Goal: Transaction & Acquisition: Purchase product/service

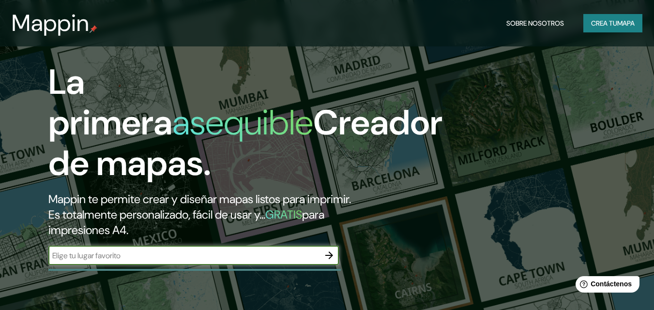
click at [618, 23] on font "mapa" at bounding box center [625, 23] width 17 height 9
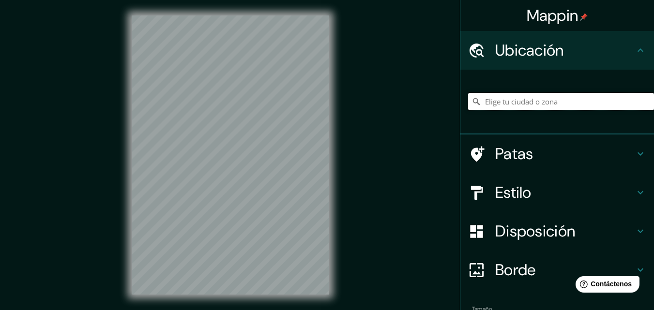
click at [535, 98] on input "Elige tu ciudad o zona" at bounding box center [561, 101] width 186 height 17
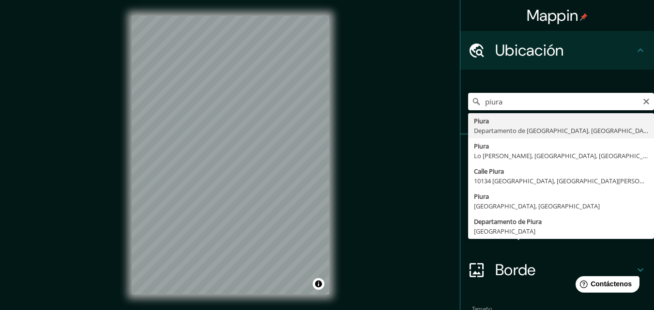
type input "Piura, Departamento de Piura, Perú"
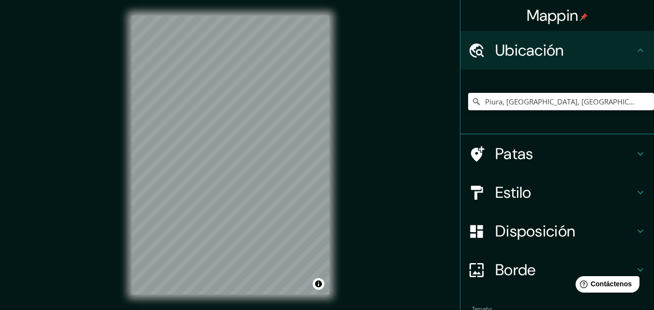
click at [513, 193] on font "Estilo" at bounding box center [513, 192] width 36 height 20
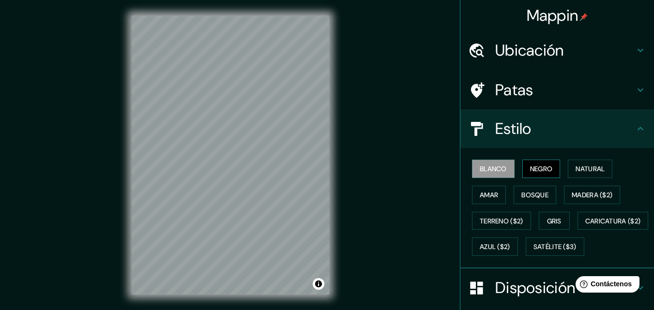
click at [532, 166] on font "Negro" at bounding box center [541, 169] width 23 height 9
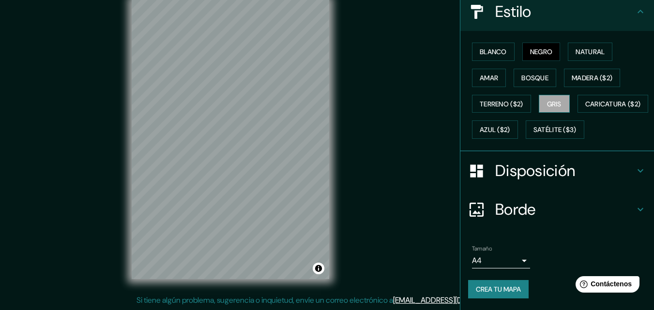
scroll to position [143, 0]
click at [571, 169] on h4 "Disposición" at bounding box center [564, 170] width 139 height 19
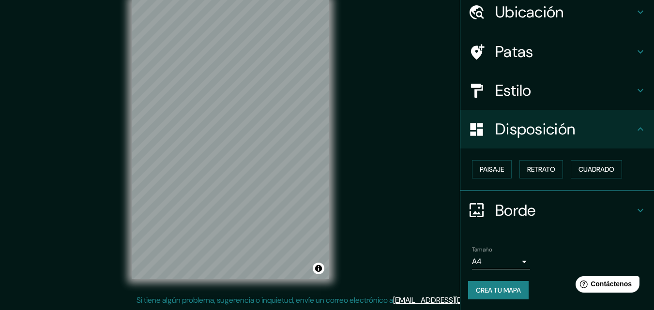
scroll to position [39, 0]
click at [626, 136] on h4 "Disposición" at bounding box center [564, 128] width 139 height 19
click at [625, 129] on h4 "Disposición" at bounding box center [564, 128] width 139 height 19
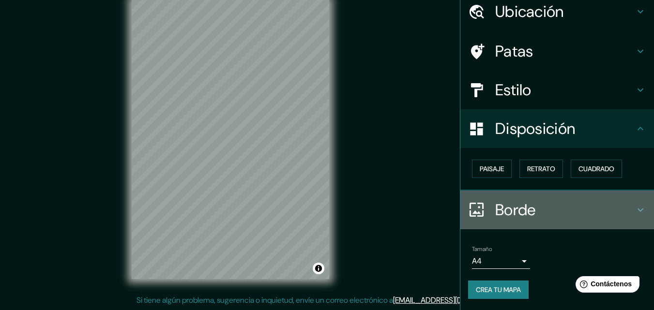
click at [562, 214] on h4 "Borde" at bounding box center [564, 209] width 139 height 19
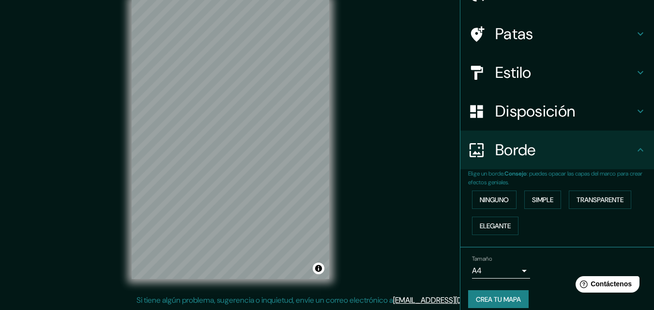
scroll to position [66, 0]
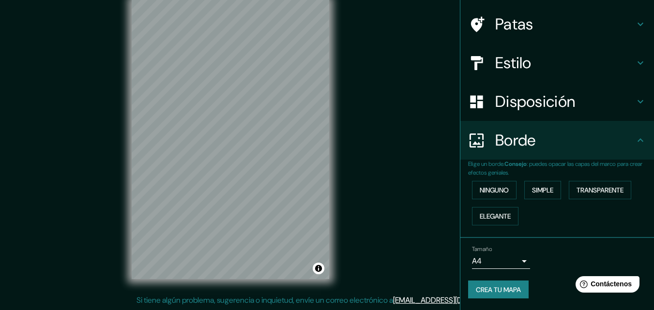
click at [512, 256] on body "Mappin Ubicación Piura, Departamento de Piura, Perú Patas Estilo Disposición Bo…" at bounding box center [327, 140] width 654 height 310
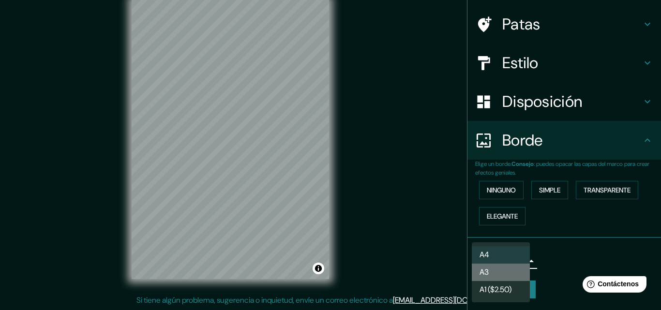
click at [502, 275] on li "A3" at bounding box center [501, 272] width 58 height 17
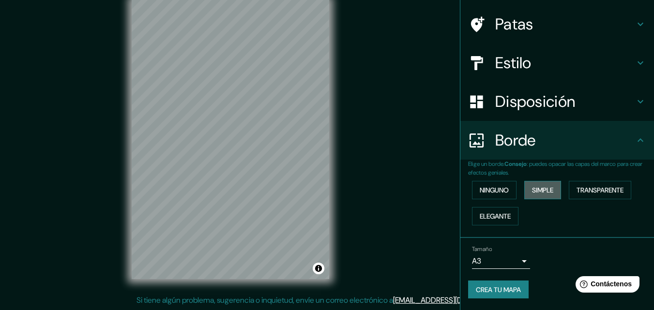
click at [534, 193] on font "Simple" at bounding box center [542, 190] width 21 height 9
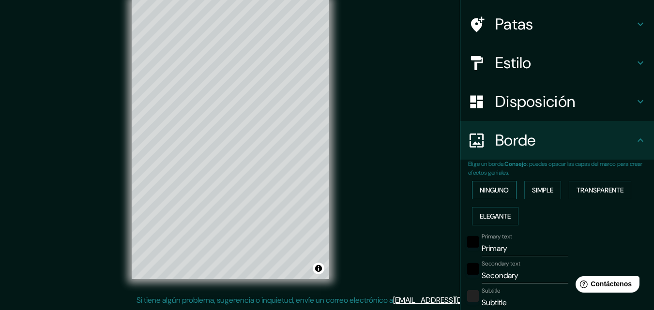
click at [506, 191] on button "Ninguno" at bounding box center [494, 190] width 45 height 18
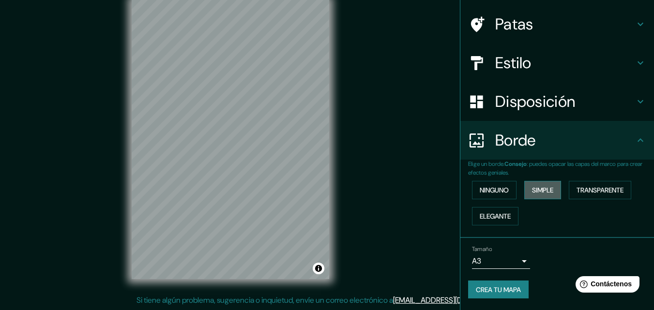
click at [524, 188] on button "Simple" at bounding box center [542, 190] width 37 height 18
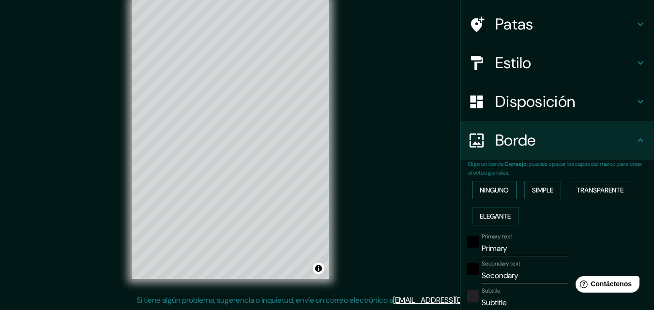
click at [486, 191] on font "Ninguno" at bounding box center [494, 190] width 29 height 9
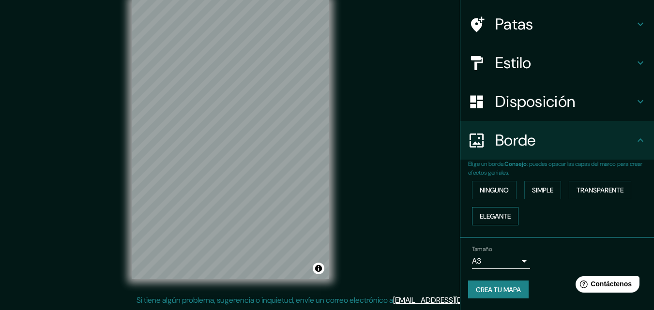
click at [486, 216] on font "Elegante" at bounding box center [495, 216] width 31 height 9
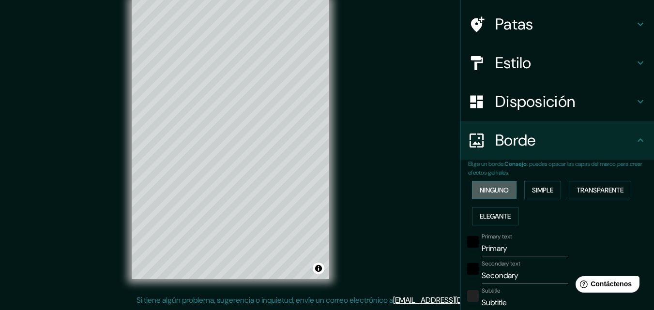
click at [494, 188] on font "Ninguno" at bounding box center [494, 190] width 29 height 9
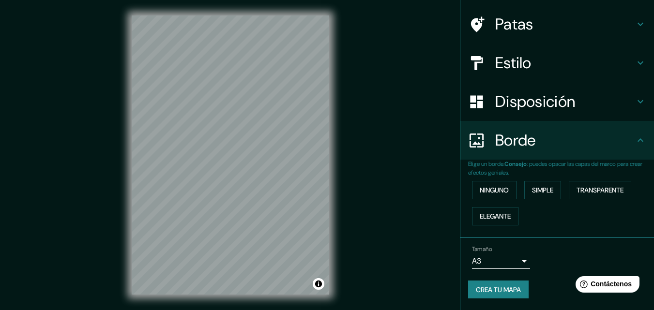
click at [494, 253] on div "Tamaño A3 a4" at bounding box center [501, 257] width 58 height 23
click at [495, 259] on body "Mappin Ubicación Piura, Departamento de Piura, Perú Patas Estilo Disposición Bo…" at bounding box center [327, 155] width 654 height 310
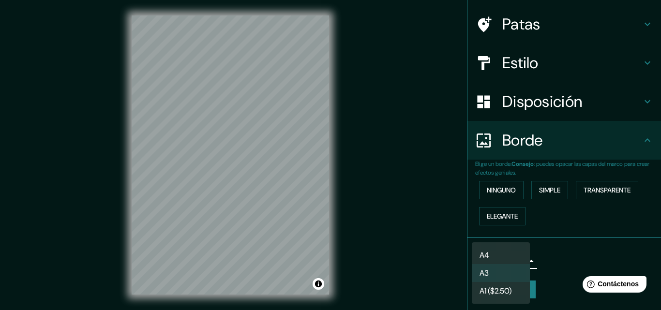
click at [497, 287] on font "A1 ($2.50)" at bounding box center [496, 291] width 32 height 10
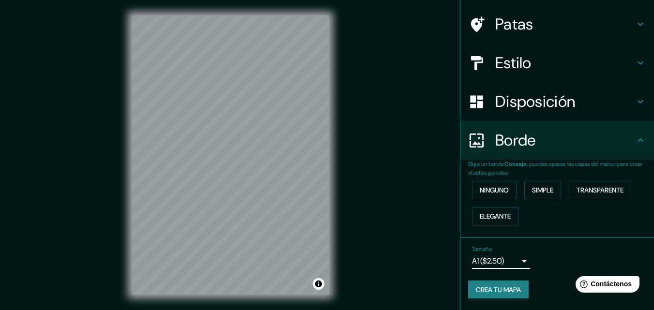
click at [498, 265] on body "Mappin Ubicación Piura, Departamento de Piura, Perú Patas Estilo Disposición Bo…" at bounding box center [327, 155] width 654 height 310
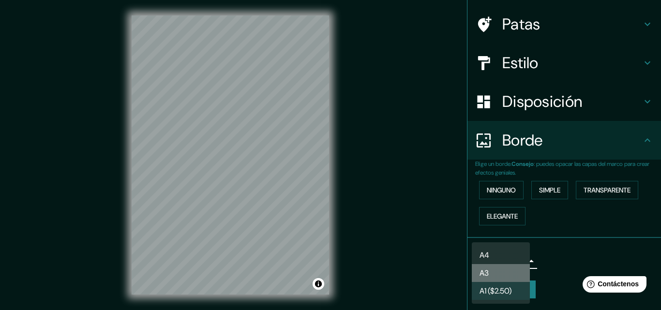
click at [493, 273] on li "A3" at bounding box center [501, 273] width 58 height 18
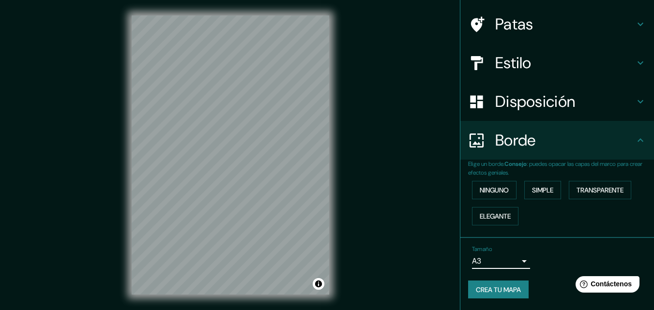
click at [493, 262] on body "Mappin Ubicación Piura, Departamento de Piura, Perú Patas Estilo Disposición Bo…" at bounding box center [327, 155] width 654 height 310
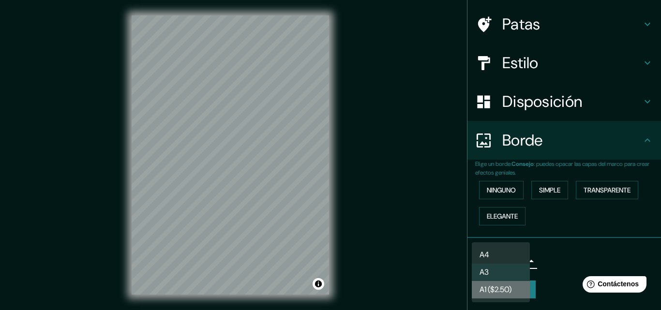
click at [497, 286] on li "A1 ($2.50)" at bounding box center [501, 289] width 58 height 17
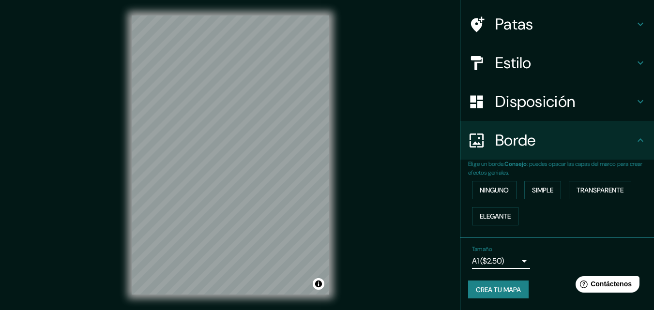
click at [505, 267] on body "Mappin Ubicación Piura, Departamento de Piura, Perú Patas Estilo Disposición Bo…" at bounding box center [327, 155] width 654 height 310
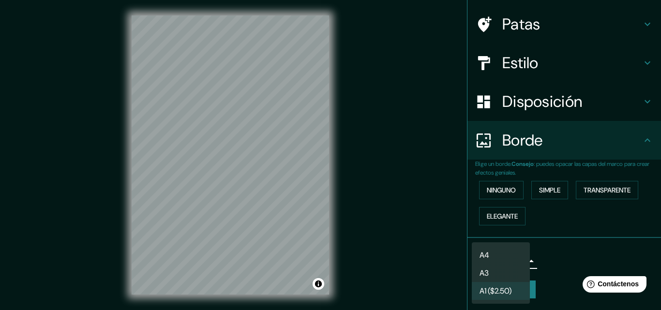
click at [506, 256] on li "A4" at bounding box center [501, 255] width 58 height 18
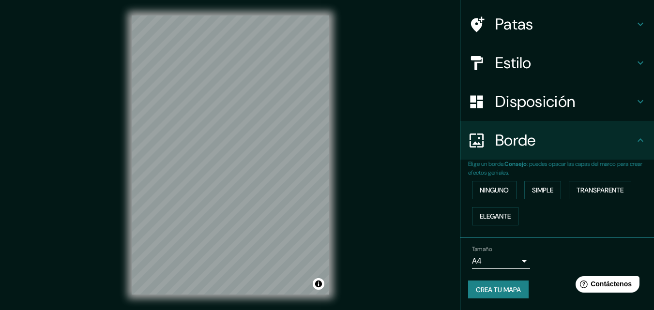
click at [519, 262] on body "Mappin Ubicación Piura, Departamento de Piura, Perú Patas Estilo Disposición Bo…" at bounding box center [327, 155] width 654 height 310
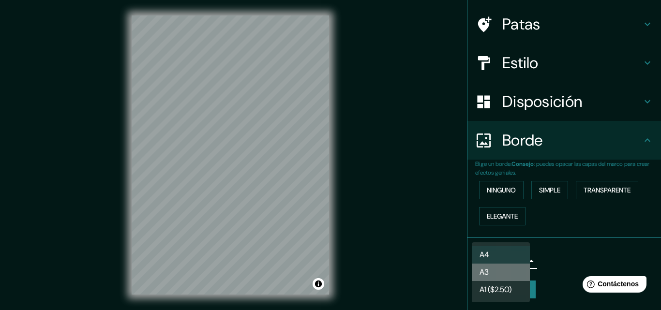
click at [503, 270] on li "A3" at bounding box center [501, 272] width 58 height 17
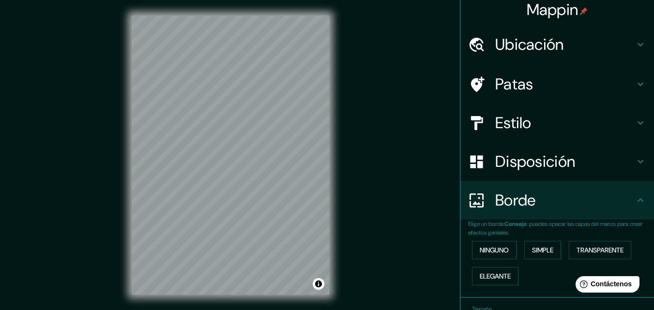
scroll to position [0, 0]
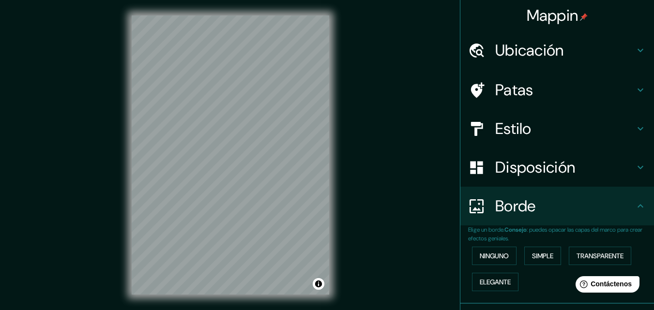
click at [634, 205] on icon at bounding box center [640, 206] width 12 height 12
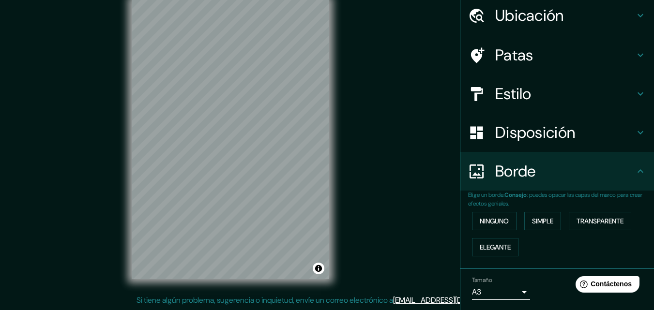
scroll to position [66, 0]
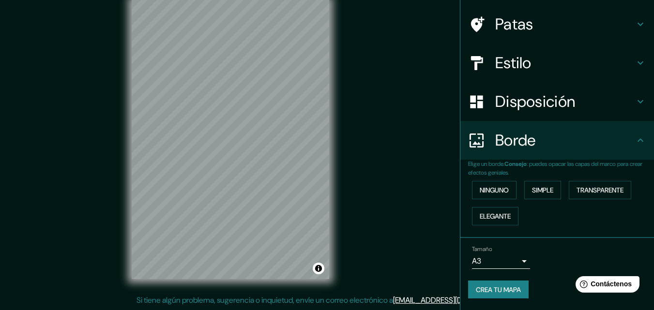
click at [484, 289] on font "Crea tu mapa" at bounding box center [498, 290] width 45 height 9
click at [494, 292] on font "Crea tu mapa" at bounding box center [498, 290] width 45 height 9
drag, startPoint x: 493, startPoint y: 288, endPoint x: 541, endPoint y: 70, distance: 223.5
click at [495, 242] on div "Tamaño A3 a4 Crea tu mapa" at bounding box center [557, 274] width 178 height 65
click at [607, 228] on div "Ninguno Simple Transparente Elegante" at bounding box center [561, 203] width 186 height 52
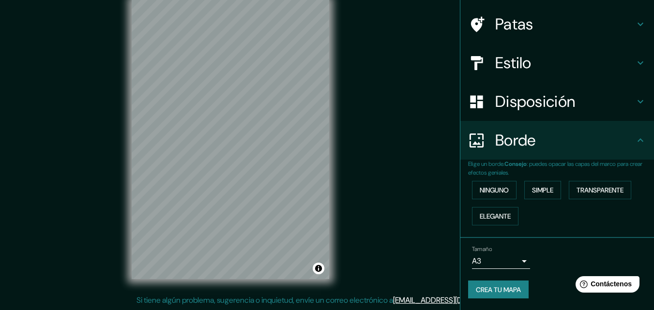
click at [501, 289] on font "Crea tu mapa" at bounding box center [498, 290] width 45 height 9
click at [358, 301] on font "Si tiene algún problema, sugerencia o inquietud, envíe un correo electrónico a" at bounding box center [264, 300] width 256 height 10
click at [413, 281] on div "Mappin Ubicación Piura, Departamento de Piura, Perú Patas Estilo Disposición Bo…" at bounding box center [327, 148] width 654 height 326
click at [517, 260] on body "Mappin Ubicación Piura, Departamento de Piura, Perú Patas Estilo Disposición Bo…" at bounding box center [327, 140] width 654 height 310
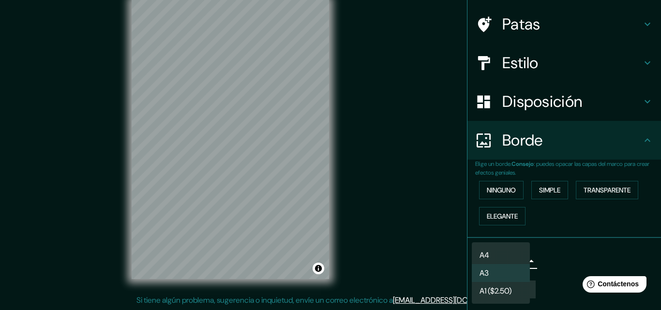
click at [497, 248] on li "A4" at bounding box center [501, 255] width 58 height 18
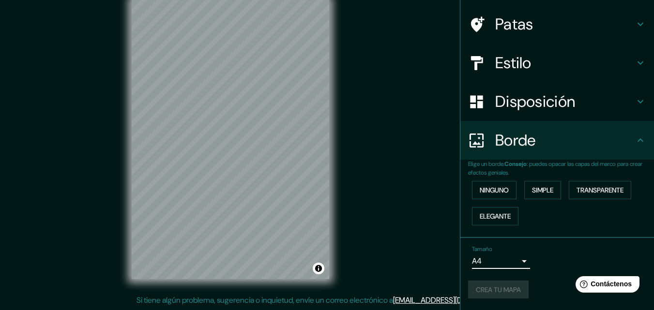
click at [498, 262] on body "Mappin Ubicación Piura, Departamento de Piura, Perú Patas Estilo Disposición Bo…" at bounding box center [327, 140] width 654 height 310
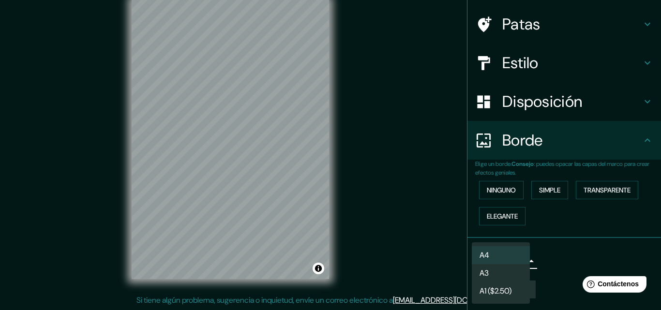
click at [495, 269] on li "A3" at bounding box center [501, 273] width 58 height 18
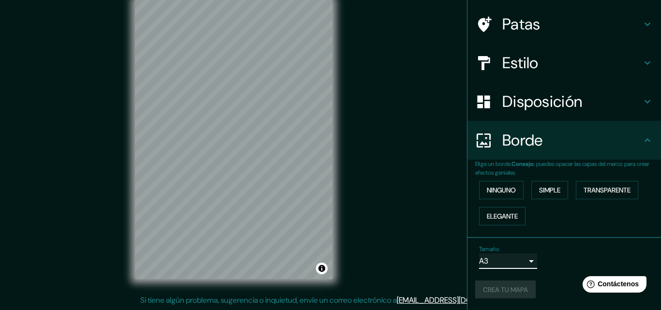
type input "a4"
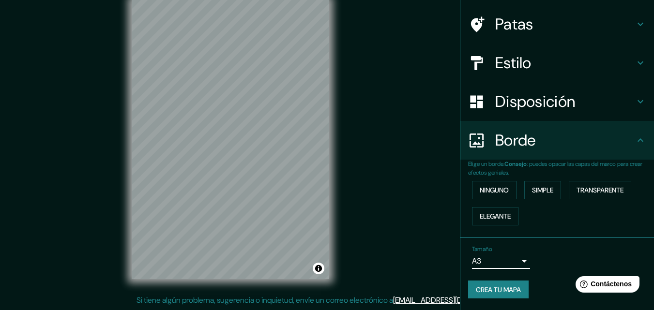
click at [499, 293] on font "Crea tu mapa" at bounding box center [498, 290] width 45 height 9
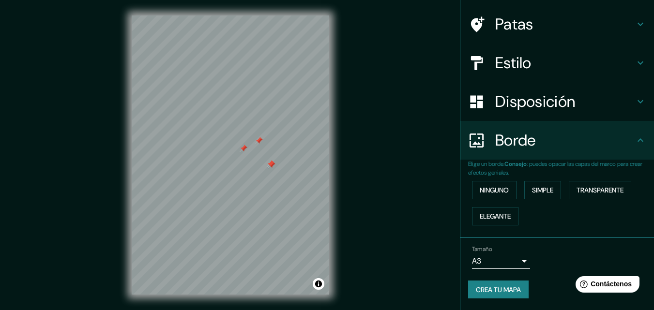
click at [254, 15] on div at bounding box center [230, 15] width 197 height 0
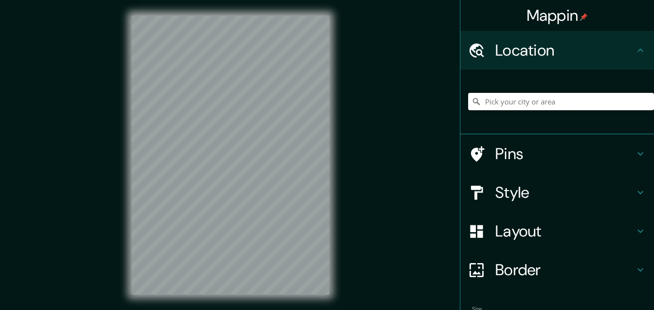
click at [544, 105] on input "Pick your city or area" at bounding box center [561, 101] width 186 height 17
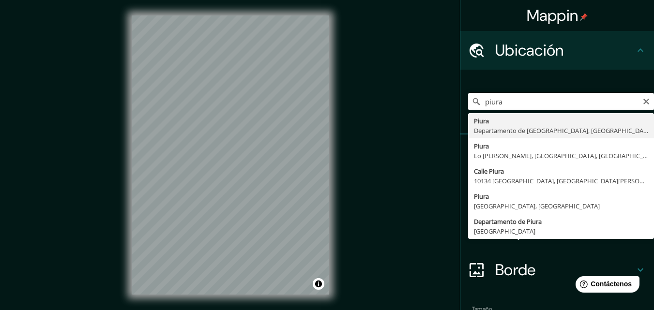
type input "Piura, Departamento de Piura, Perú"
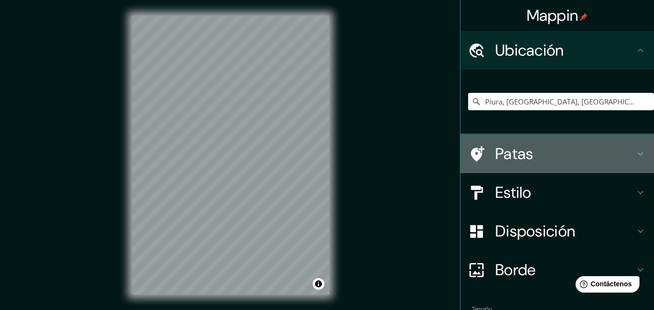
click at [630, 146] on div "Patas" at bounding box center [557, 154] width 194 height 39
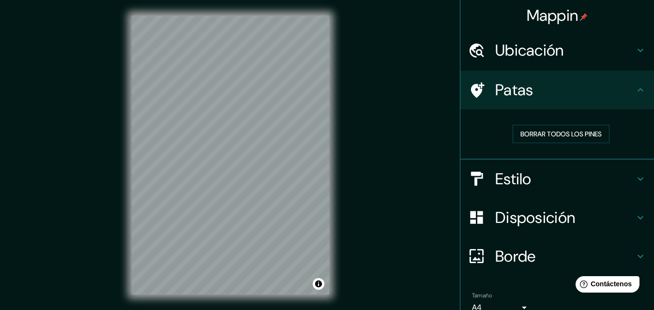
click at [616, 91] on h4 "Patas" at bounding box center [564, 89] width 139 height 19
drag, startPoint x: 605, startPoint y: 179, endPoint x: 514, endPoint y: 192, distance: 91.9
click at [607, 179] on h4 "Estilo" at bounding box center [564, 178] width 139 height 19
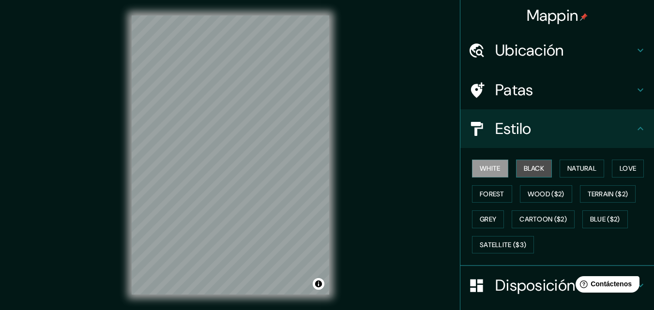
click at [527, 166] on button "Black" at bounding box center [534, 169] width 36 height 18
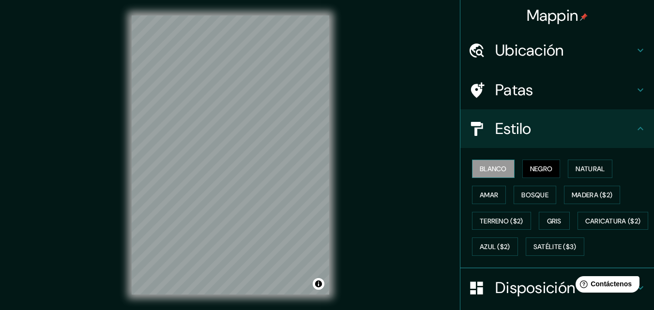
click at [494, 167] on font "Blanco" at bounding box center [493, 169] width 27 height 9
click at [540, 167] on font "Negro" at bounding box center [541, 169] width 23 height 9
click at [578, 165] on font "Natural" at bounding box center [589, 169] width 29 height 9
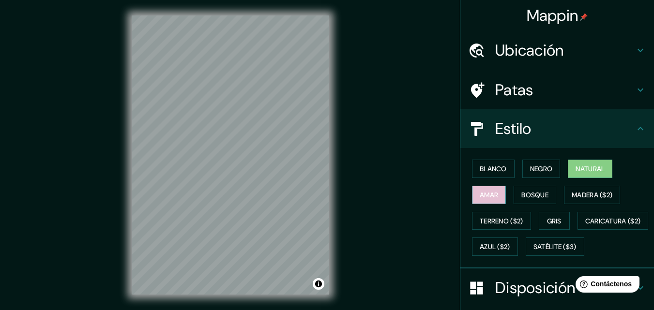
click at [480, 199] on font "Amar" at bounding box center [489, 195] width 18 height 13
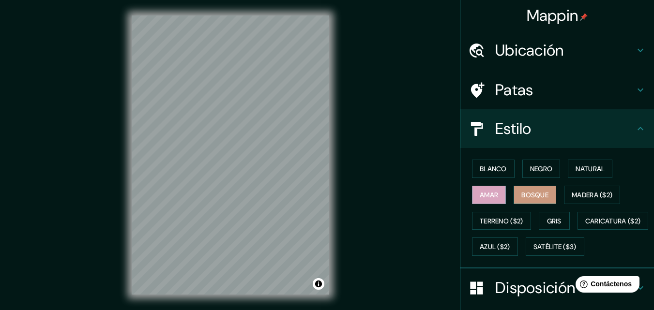
click at [529, 189] on font "Bosque" at bounding box center [534, 195] width 27 height 13
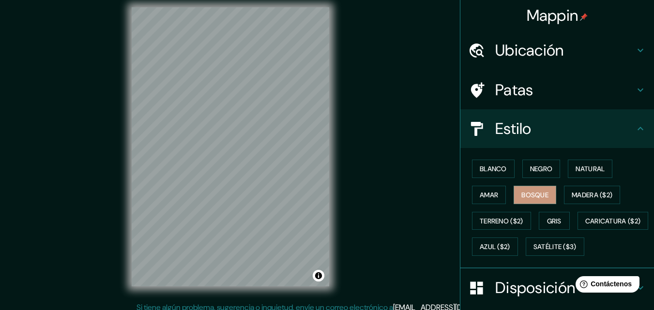
scroll to position [15, 0]
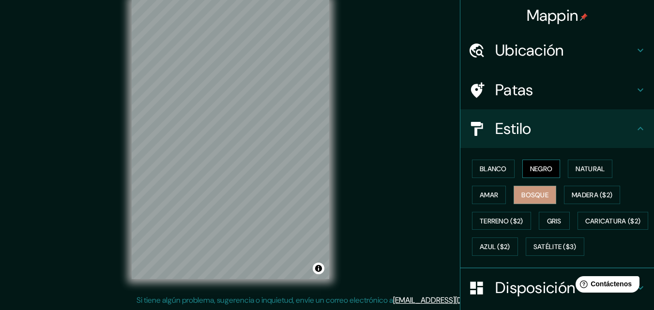
click at [533, 169] on font "Negro" at bounding box center [541, 169] width 23 height 9
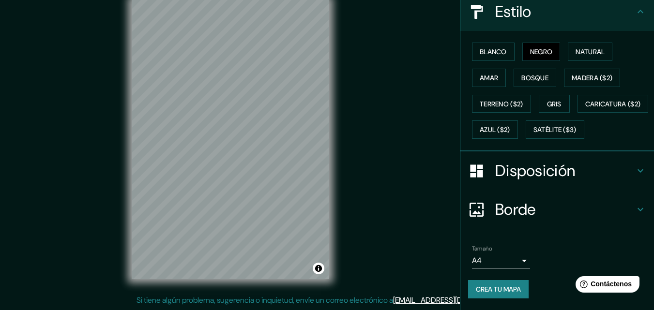
scroll to position [143, 0]
click at [498, 256] on body "Mappin Ubicación Piura, Departamento de Piura, Perú Patas Estilo Blanco Negro N…" at bounding box center [327, 140] width 654 height 310
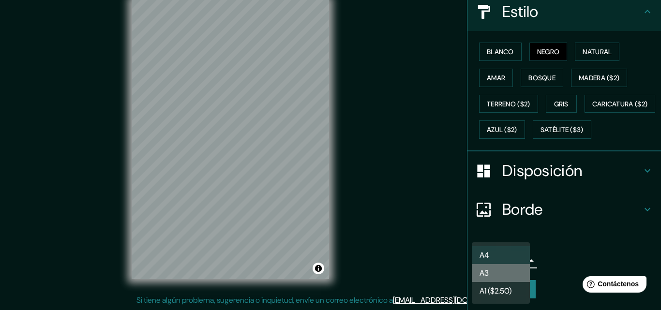
click at [482, 273] on font "A3" at bounding box center [484, 273] width 9 height 10
type input "a4"
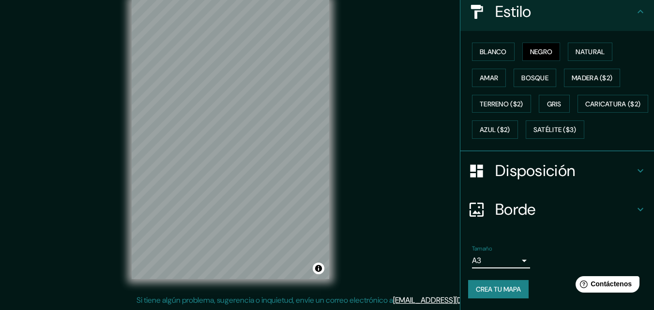
click at [480, 288] on font "Crea tu mapa" at bounding box center [498, 289] width 45 height 9
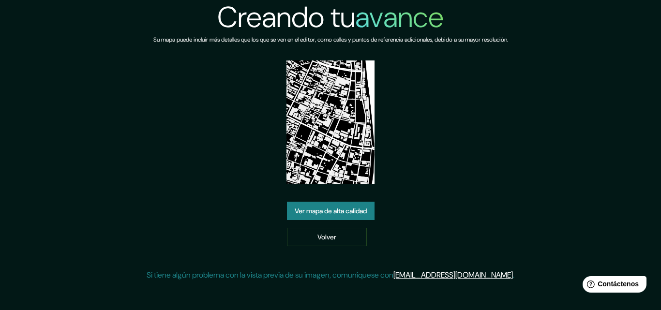
click at [359, 214] on font "Ver mapa de alta calidad" at bounding box center [331, 211] width 72 height 9
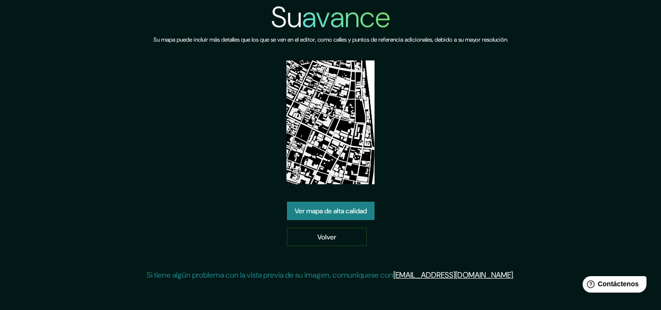
click at [430, 129] on div "Su avance Su mapa puede incluir más detalles que los que se ven en el editor, c…" at bounding box center [331, 144] width 368 height 289
click at [352, 210] on font "Ver mapa de alta calidad" at bounding box center [331, 211] width 72 height 9
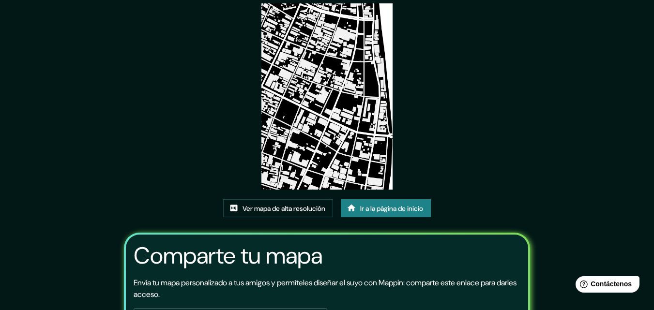
scroll to position [22, 0]
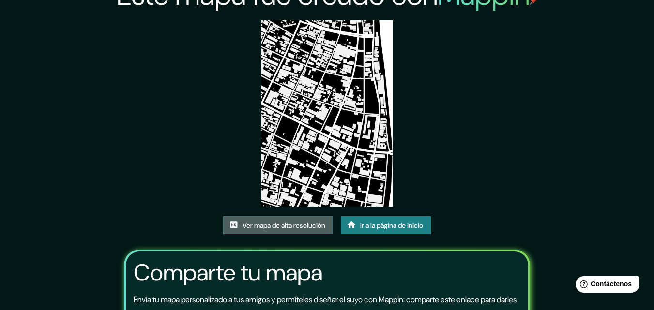
click at [268, 224] on font "Ver mapa de alta resolución" at bounding box center [283, 225] width 83 height 9
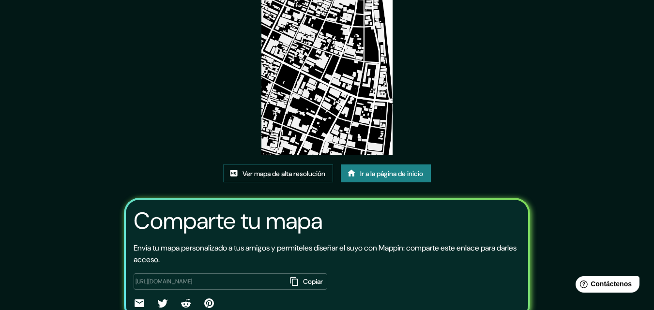
scroll to position [119, 0]
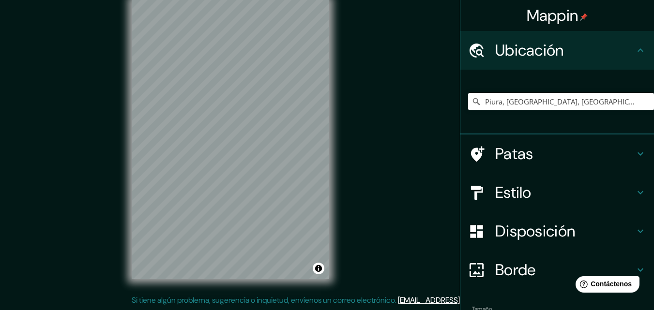
click at [634, 50] on icon at bounding box center [640, 51] width 12 height 12
click at [521, 103] on input "Piura, [GEOGRAPHIC_DATA], [GEOGRAPHIC_DATA]" at bounding box center [561, 101] width 186 height 17
click at [608, 105] on input "Piura, [GEOGRAPHIC_DATA], [GEOGRAPHIC_DATA]" at bounding box center [561, 101] width 186 height 17
click at [588, 194] on h4 "Estilo" at bounding box center [564, 192] width 139 height 19
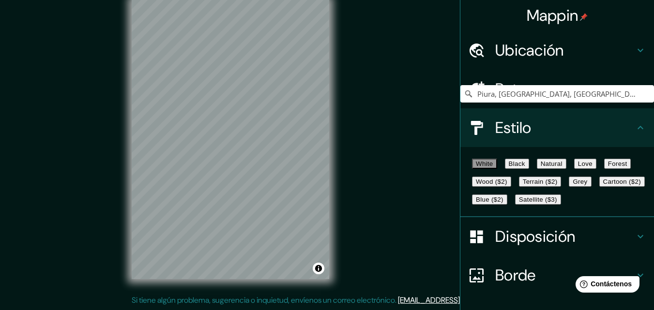
click at [529, 169] on button "Black" at bounding box center [517, 164] width 24 height 10
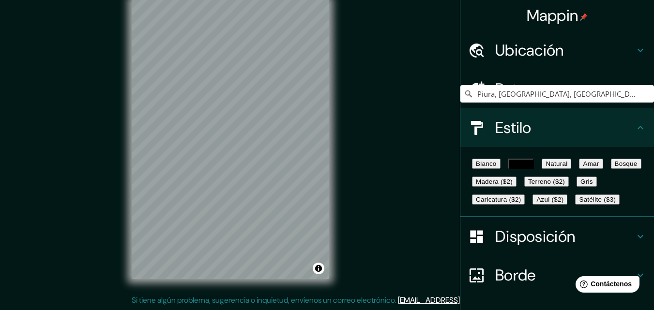
click at [533, 50] on font "Ubicación" at bounding box center [529, 50] width 69 height 20
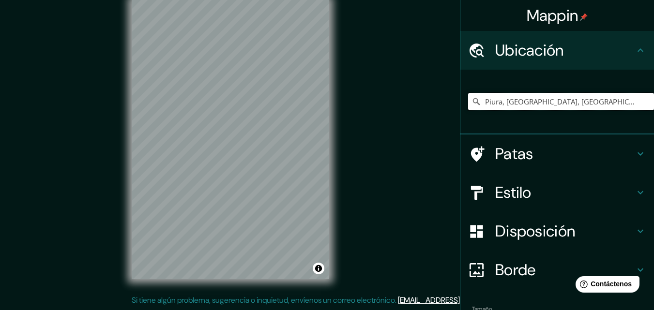
click at [530, 106] on input "Piura, [GEOGRAPHIC_DATA], [GEOGRAPHIC_DATA]" at bounding box center [561, 101] width 186 height 17
drag, startPoint x: 613, startPoint y: 104, endPoint x: 370, endPoint y: 107, distance: 242.5
click at [370, 107] on div "Mappin Ubicación Piura, Departamento de Piura, Perú Patas Estilo Disposición Bo…" at bounding box center [327, 148] width 654 height 326
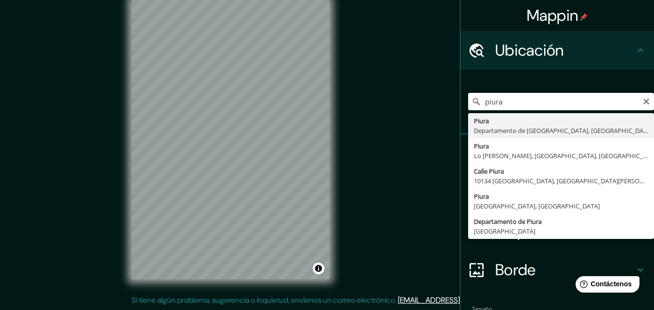
type input "Piura, [GEOGRAPHIC_DATA], [GEOGRAPHIC_DATA]"
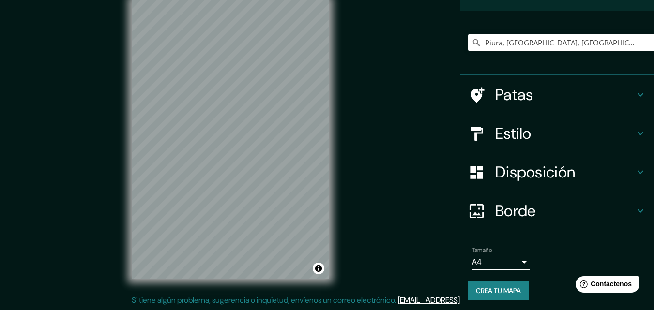
scroll to position [60, 0]
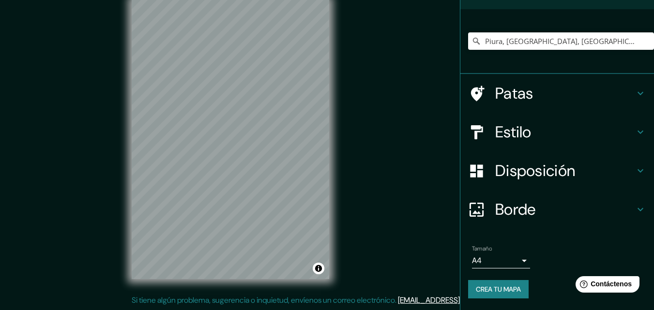
click at [516, 258] on body "Mappin Ubicación Piura, Departamento de Piura, Perú Patas Estilo Disposición Bo…" at bounding box center [327, 140] width 654 height 310
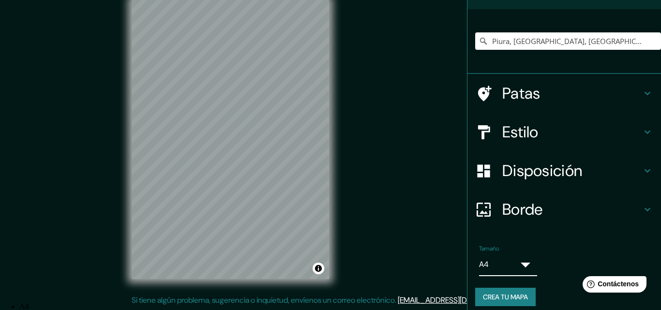
click at [499, 310] on li "A3" at bounding box center [336, 315] width 634 height 9
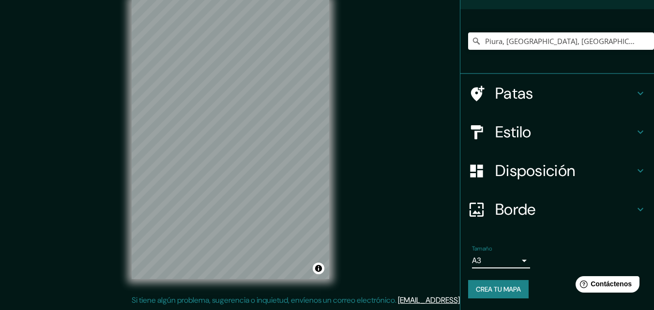
click at [493, 287] on font "Crea tu mapa" at bounding box center [498, 289] width 45 height 9
